Goal: Navigation & Orientation: Go to known website

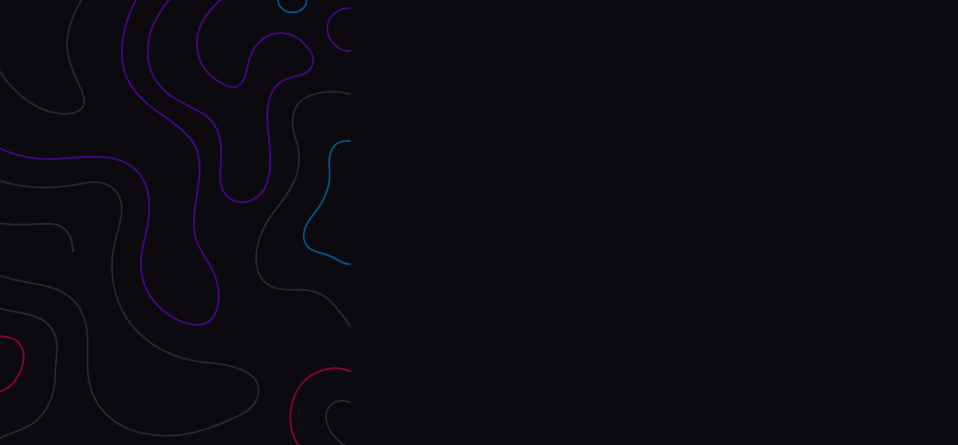
click at [479, 222] on div "Interpres Baseline & prioritize your security posture Email Login Visit Website" at bounding box center [654, 222] width 607 height 445
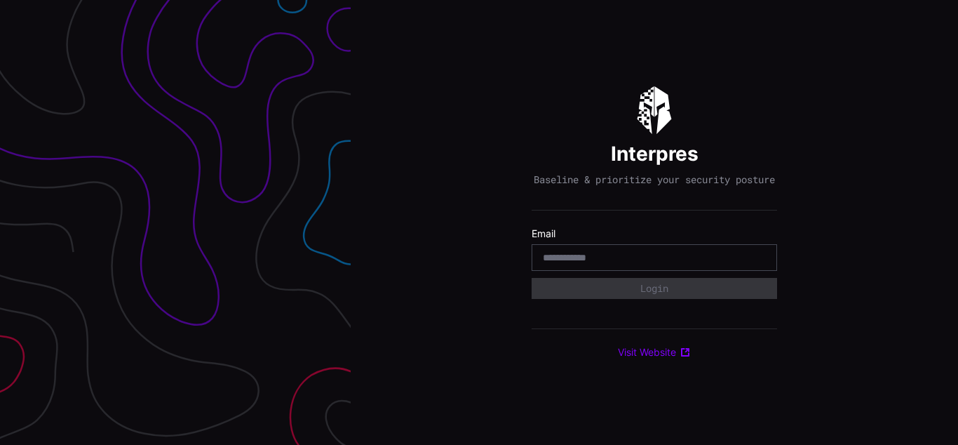
click at [479, 222] on div "Interpres Baseline & prioritize your security posture Email Login Visit Website" at bounding box center [654, 222] width 607 height 445
